Goal: Download file/media

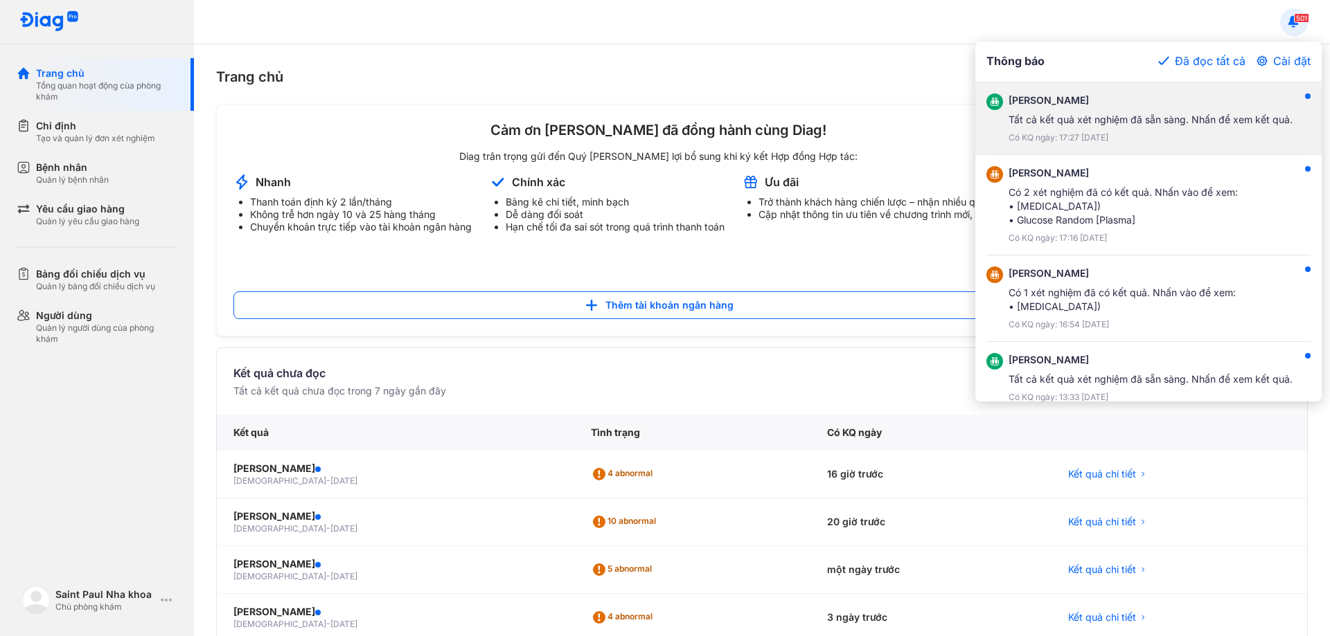
click at [1167, 130] on div "[PERSON_NAME] Tất cả kết quả xét nghiệm đã sẵn sàng. Nhấn để xem kết quả. Có KQ…" at bounding box center [1150, 118] width 284 height 50
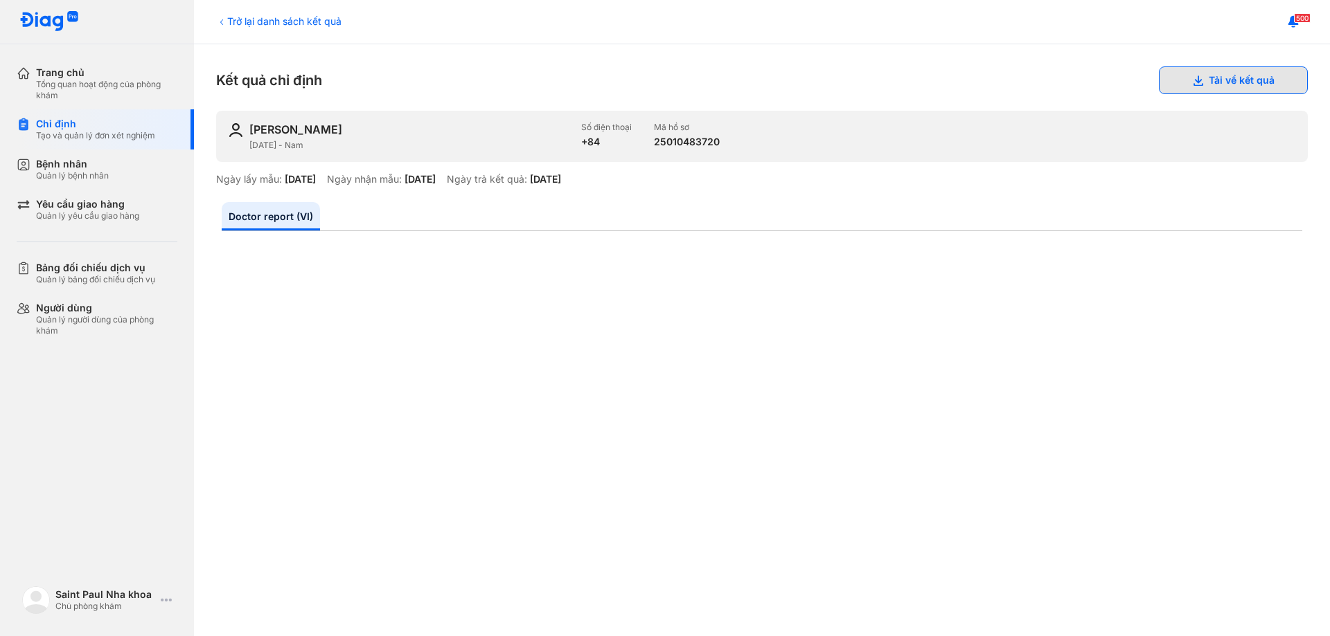
click at [1206, 84] on button "Tải về kết quả" at bounding box center [1233, 80] width 149 height 28
click at [1159, 66] on button "Tải về kết quả" at bounding box center [1233, 80] width 149 height 28
